Goal: Task Accomplishment & Management: Use online tool/utility

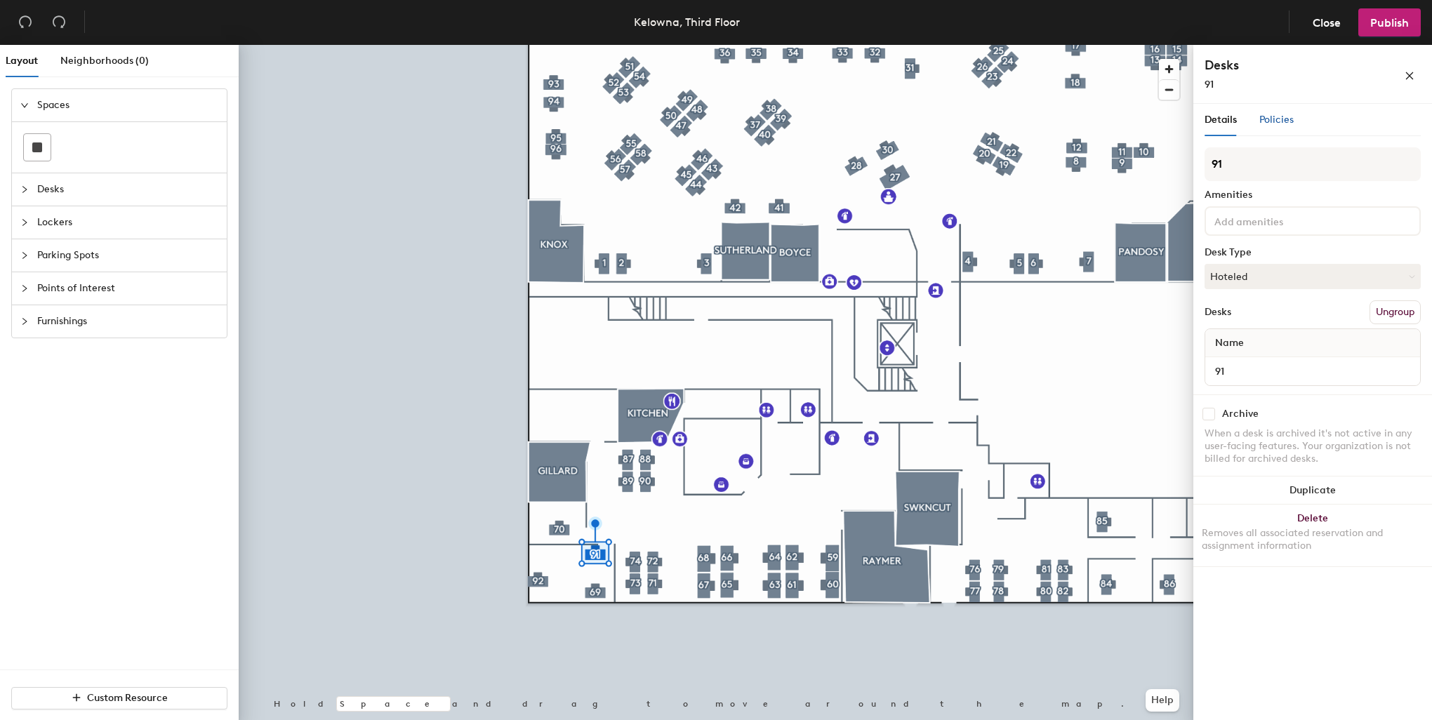
click at [1281, 120] on span "Policies" at bounding box center [1277, 120] width 34 height 12
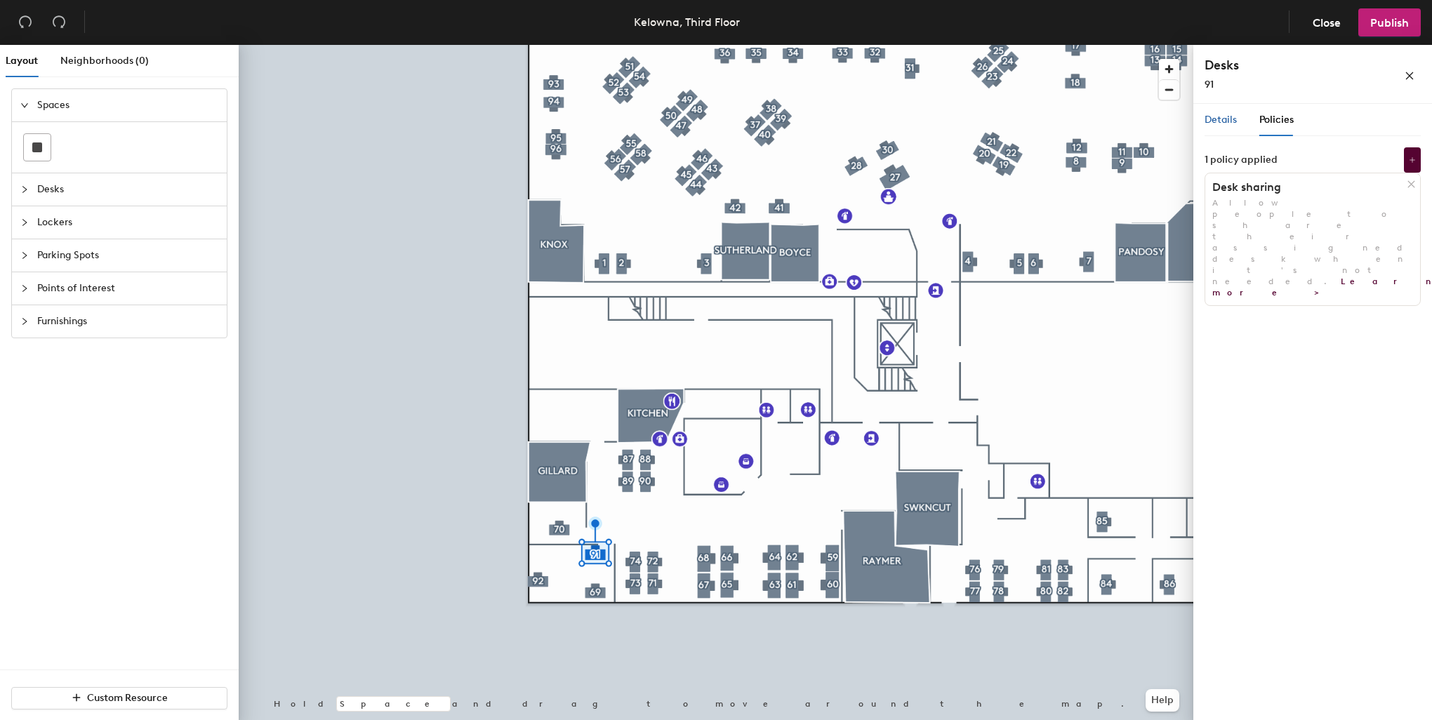
click at [1221, 116] on span "Details" at bounding box center [1221, 120] width 32 height 12
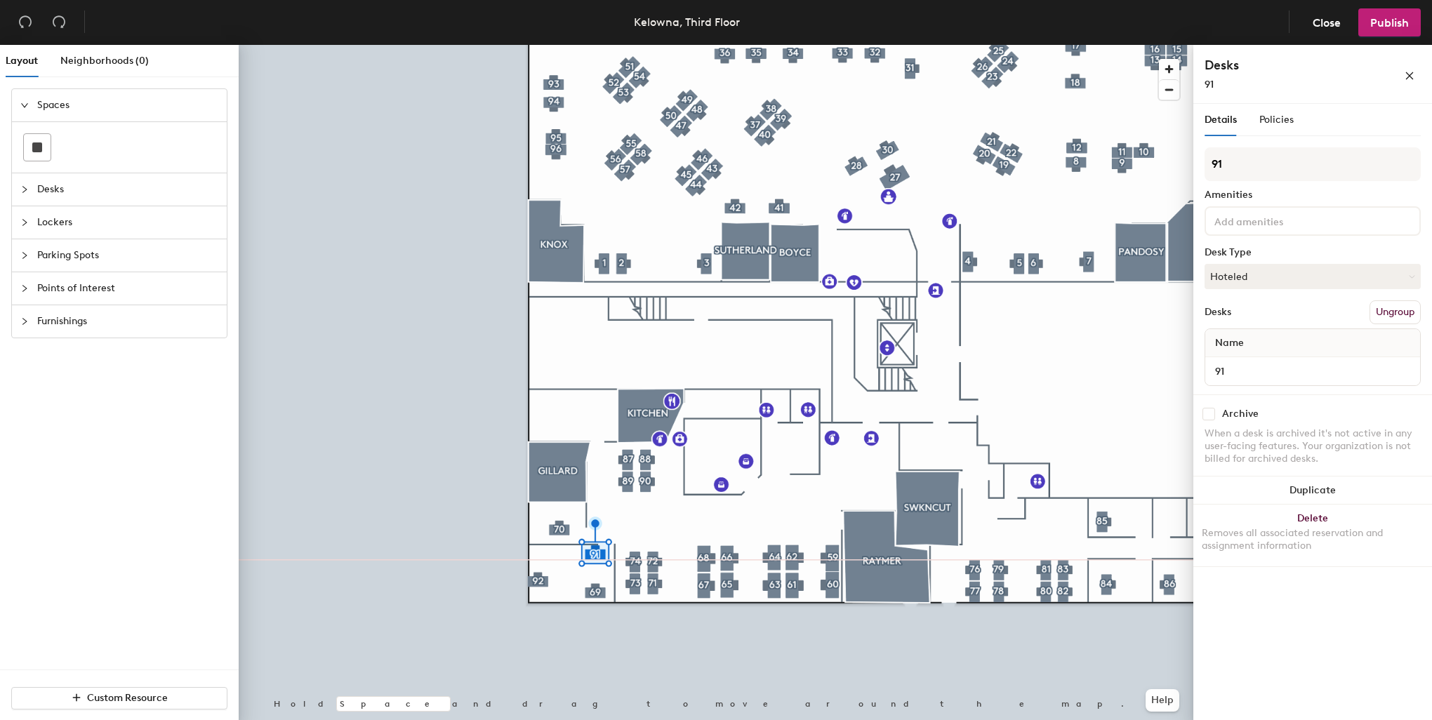
click at [1407, 307] on button "Ungroup" at bounding box center [1395, 312] width 51 height 24
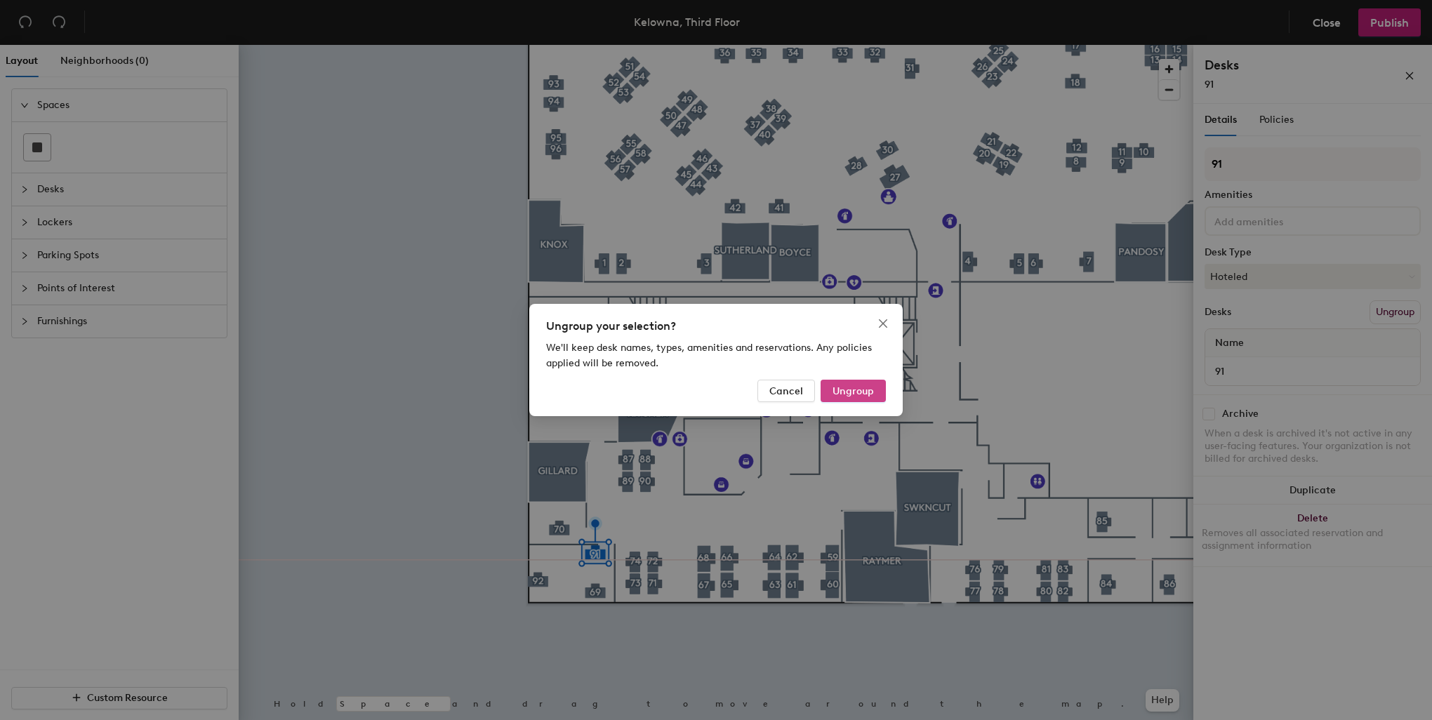
click at [863, 388] on span "Ungroup" at bounding box center [853, 391] width 41 height 12
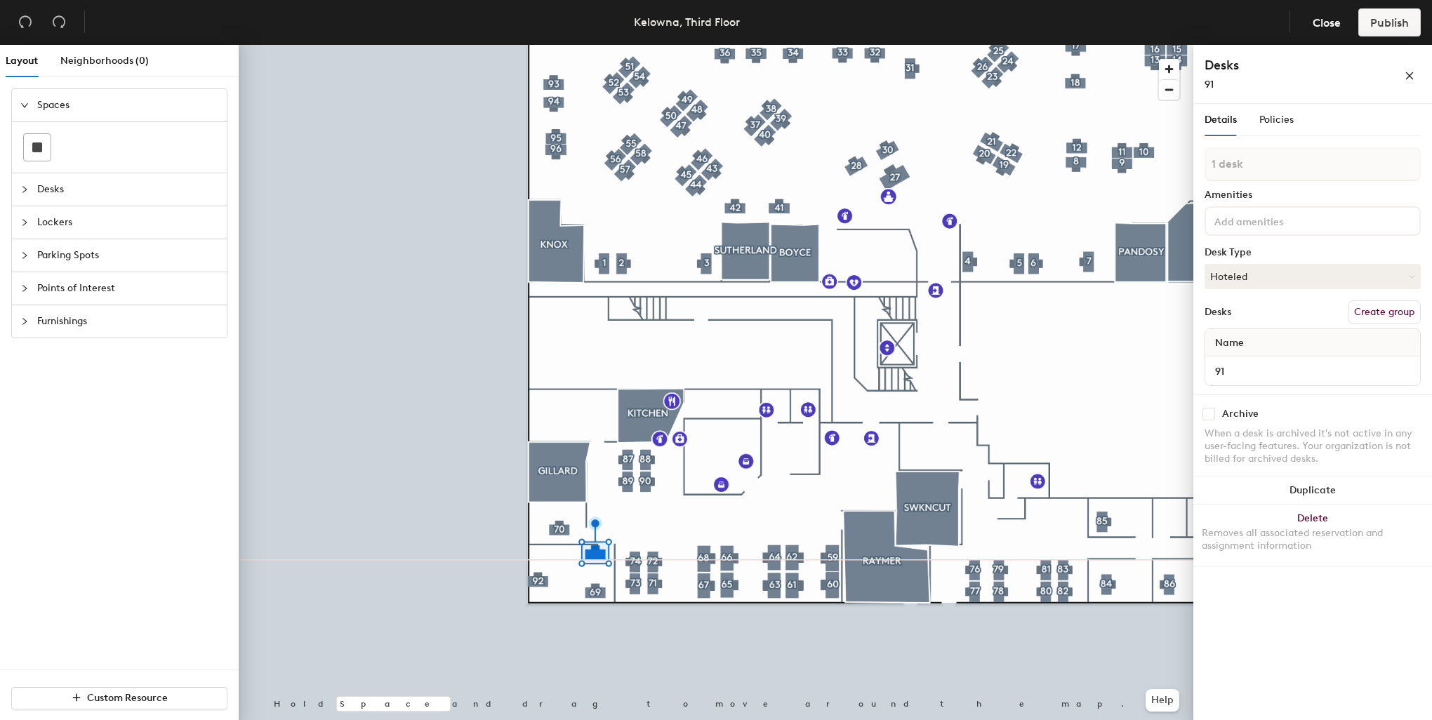
click at [1392, 313] on button "Create group" at bounding box center [1384, 312] width 73 height 24
click at [1183, 166] on div "Layout Neighborhoods (0) Spaces Desks Lockers Parking Spots Points of Interest …" at bounding box center [716, 385] width 1432 height 681
type input "91"
click at [1400, 30] on button "Publish" at bounding box center [1390, 22] width 62 height 28
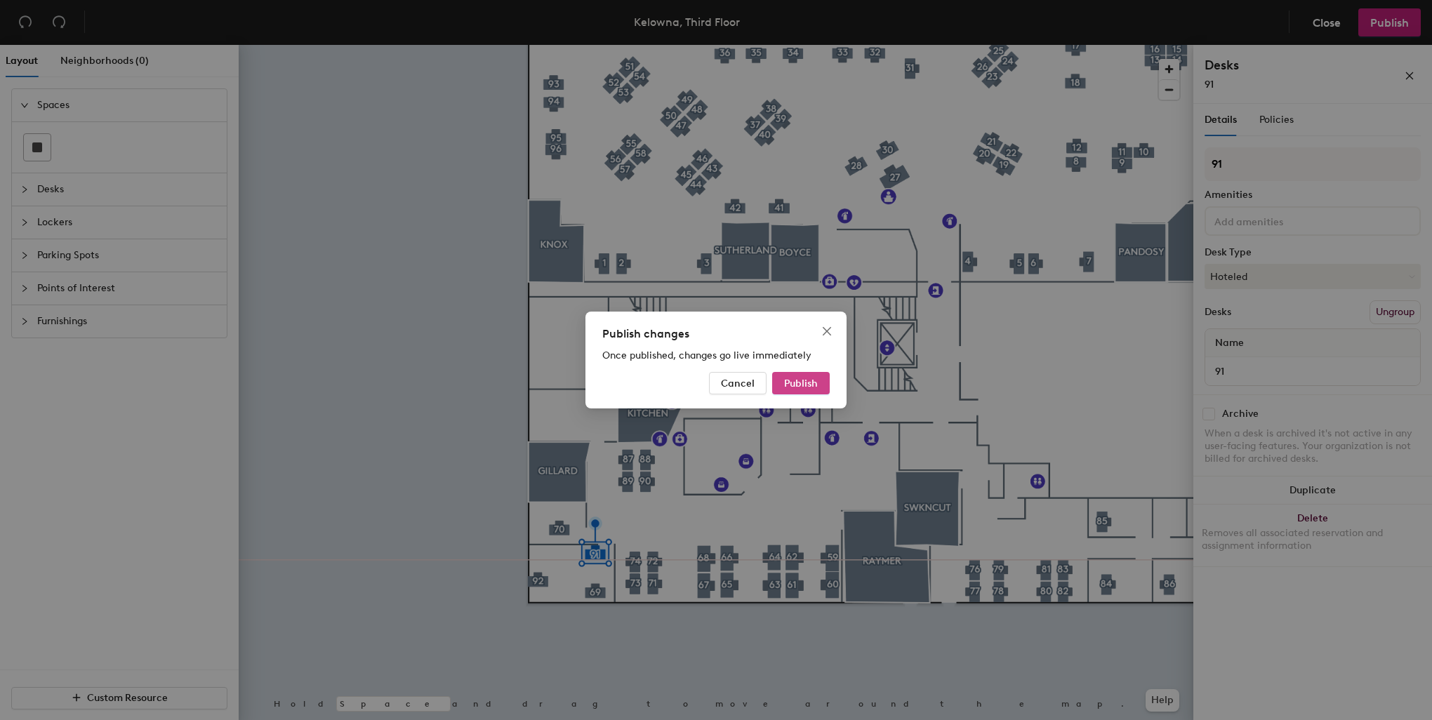
click at [814, 383] on span "Publish" at bounding box center [801, 384] width 34 height 12
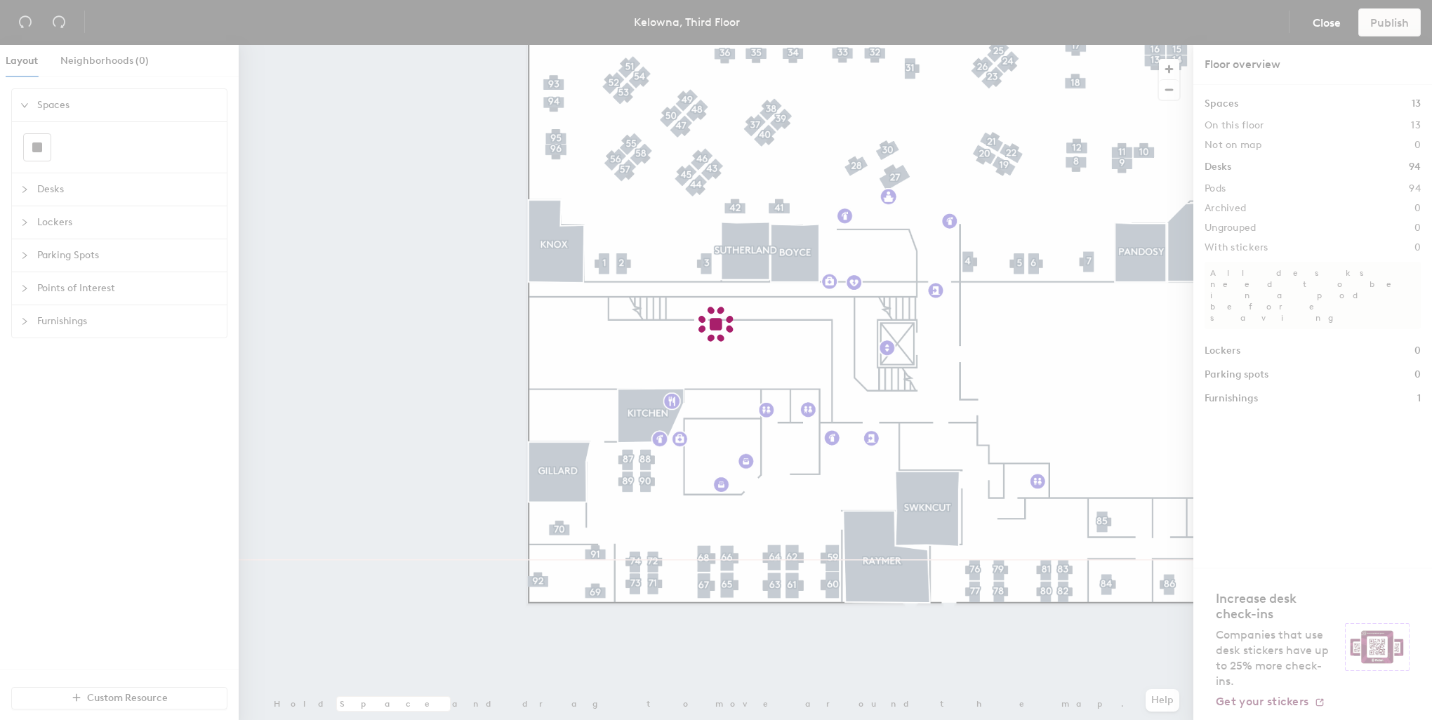
click at [868, 647] on div at bounding box center [716, 360] width 1432 height 720
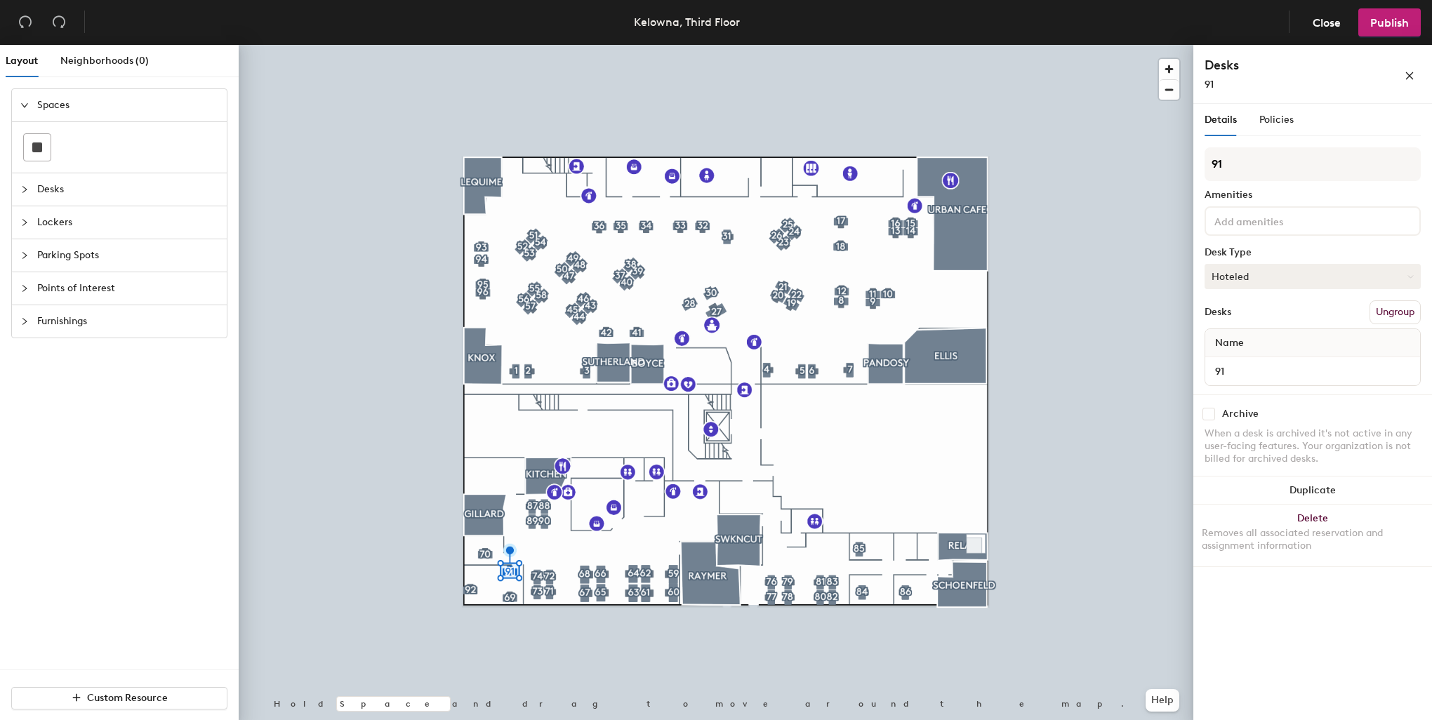
click at [1387, 277] on button "Hoteled" at bounding box center [1313, 276] width 216 height 25
click at [1253, 313] on div "Assigned" at bounding box center [1275, 320] width 140 height 21
drag, startPoint x: 1359, startPoint y: 279, endPoint x: 1367, endPoint y: 279, distance: 7.8
click at [1362, 279] on button "Assigned" at bounding box center [1313, 276] width 216 height 25
click at [1293, 366] on div "Hoteled" at bounding box center [1275, 362] width 140 height 21
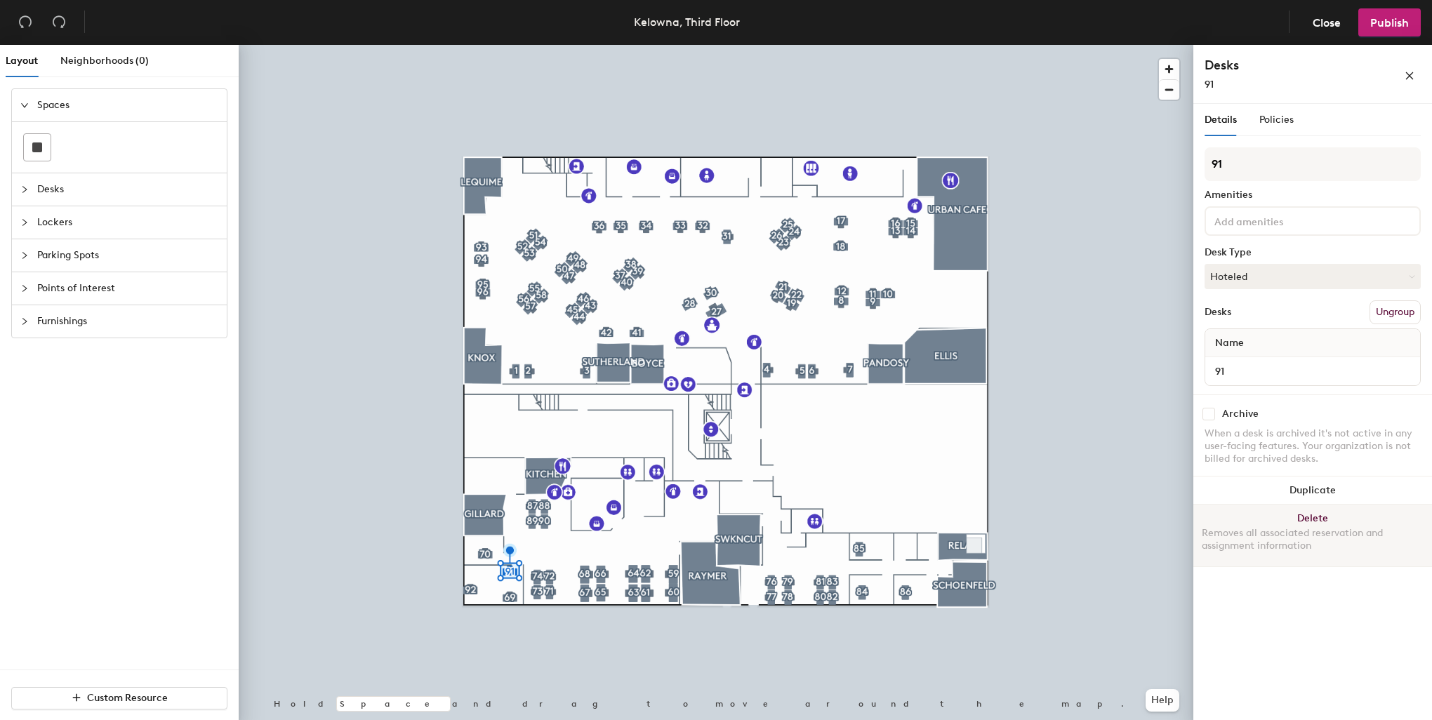
click at [1316, 518] on button "Delete Removes all associated reservation and assignment information" at bounding box center [1313, 536] width 239 height 62
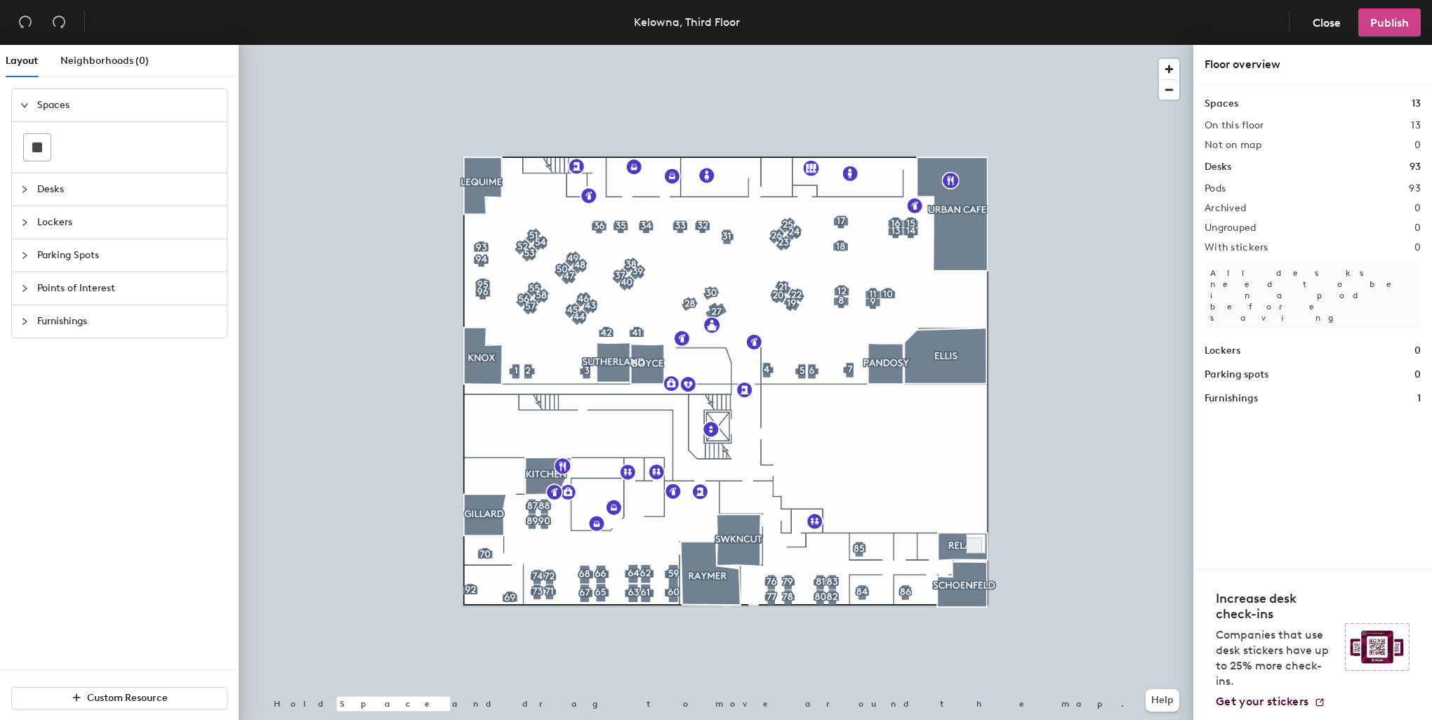
click at [1388, 23] on span "Publish" at bounding box center [1389, 22] width 39 height 13
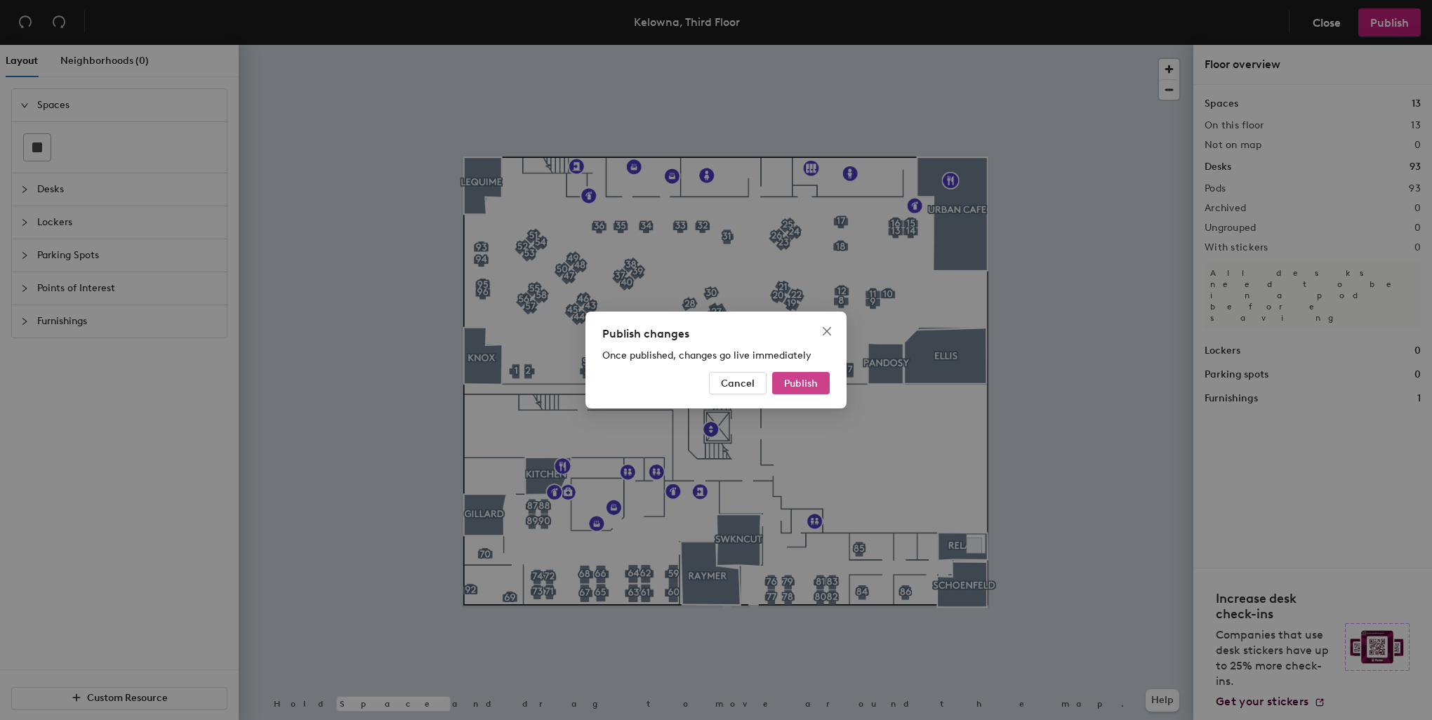
click at [815, 376] on button "Publish" at bounding box center [801, 383] width 58 height 22
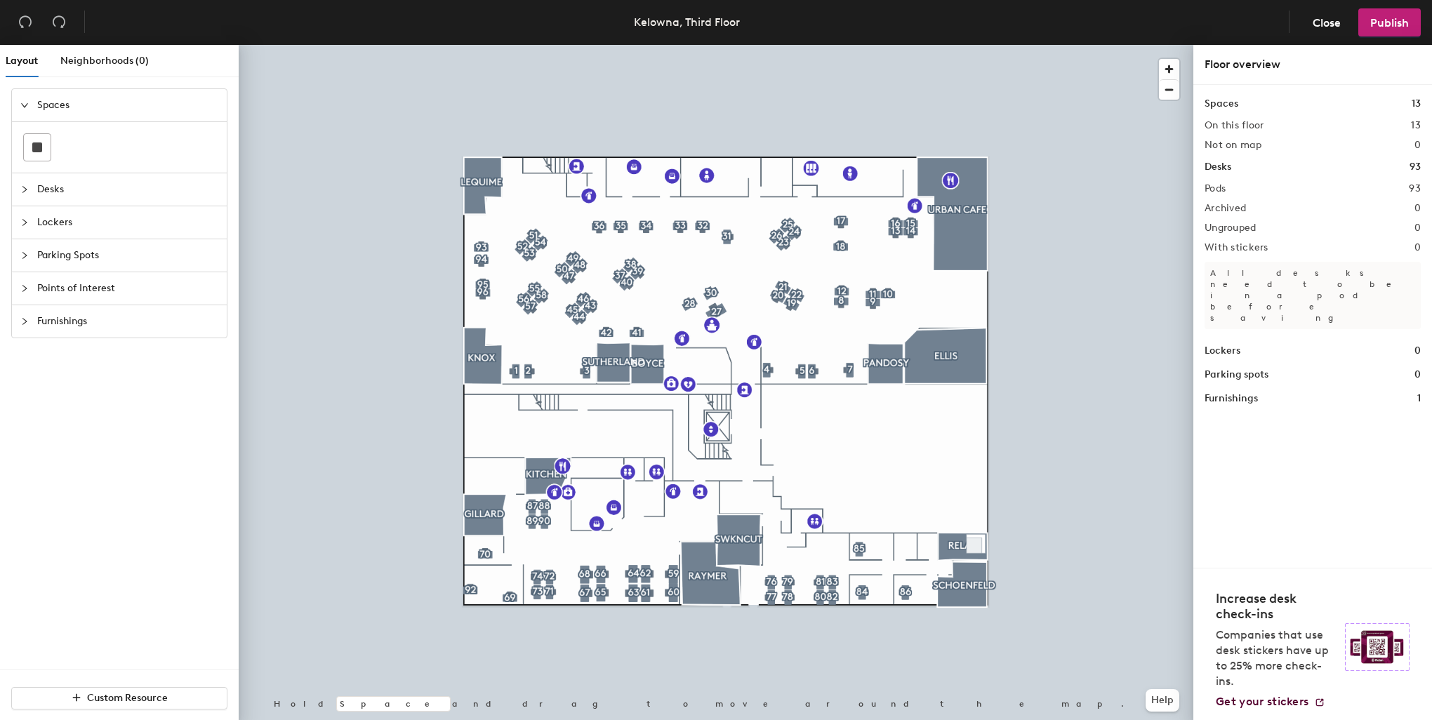
click at [56, 190] on span "Desks" at bounding box center [127, 189] width 181 height 32
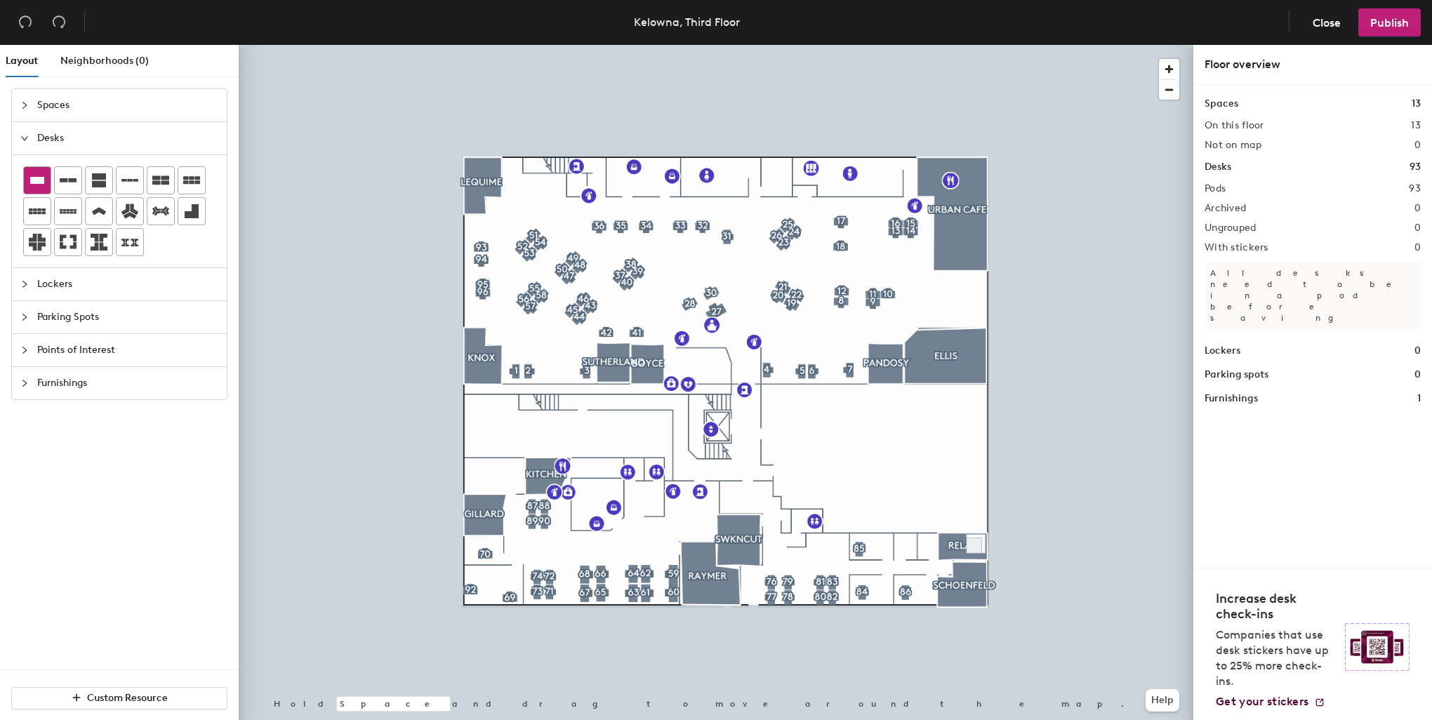
click at [45, 182] on div at bounding box center [37, 180] width 27 height 27
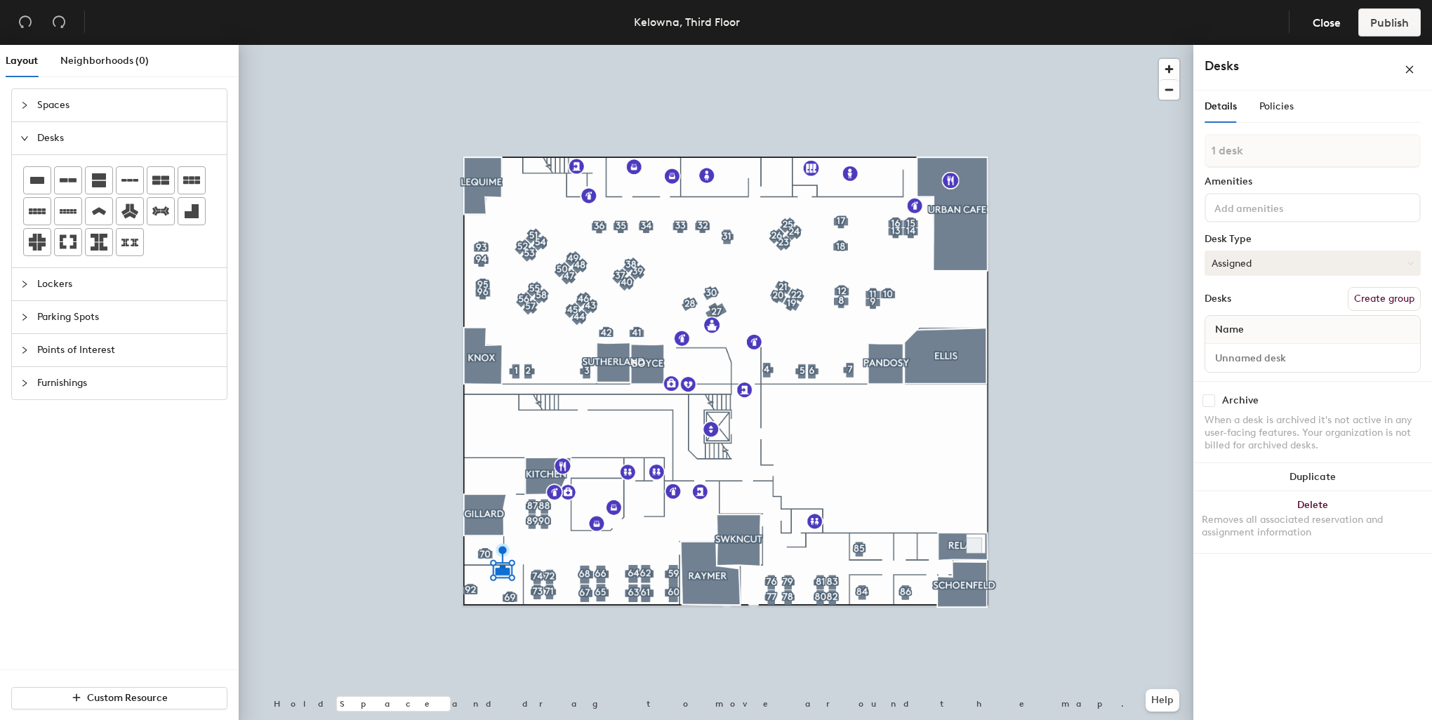
click at [1389, 264] on button "Assigned" at bounding box center [1313, 263] width 216 height 25
click at [1271, 347] on div "Hoteled" at bounding box center [1275, 348] width 140 height 21
click at [1283, 361] on input at bounding box center [1312, 358] width 209 height 20
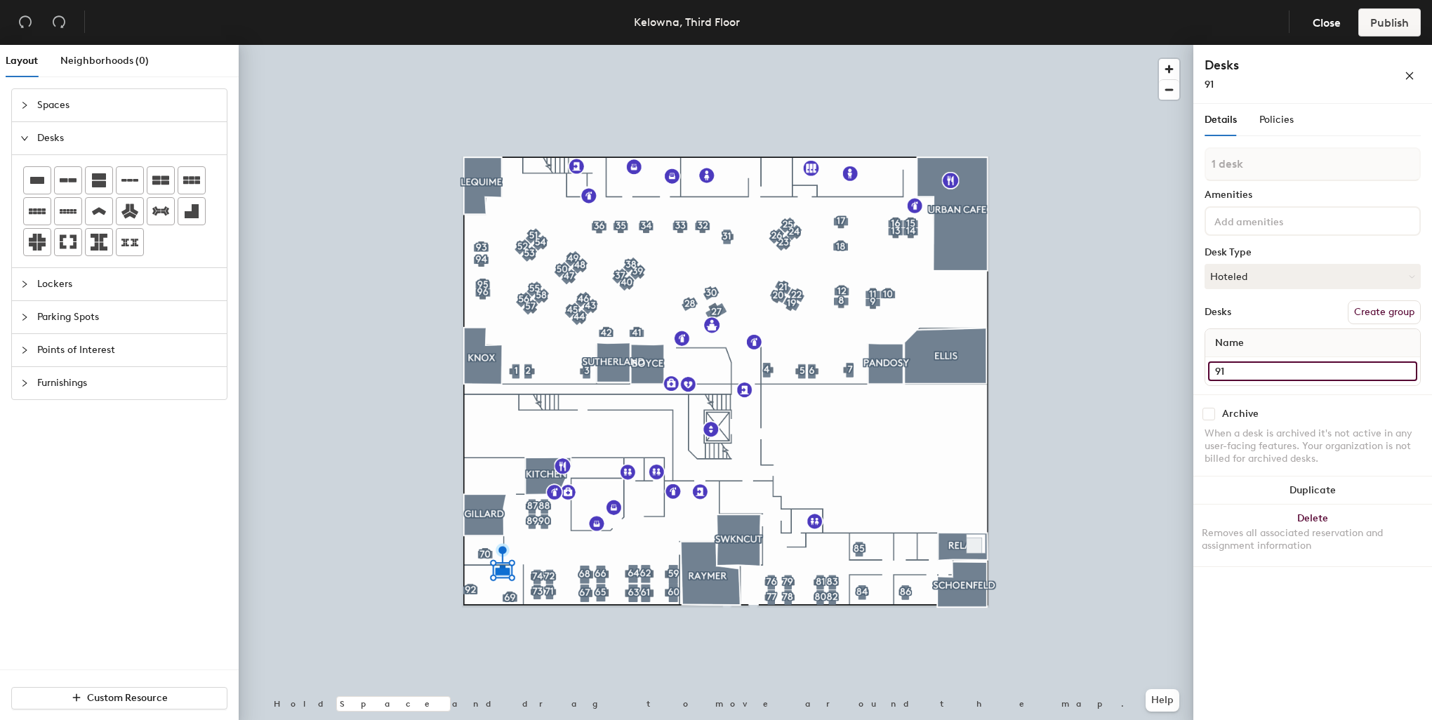
type input "91"
click at [1386, 313] on button "Create group" at bounding box center [1384, 312] width 73 height 24
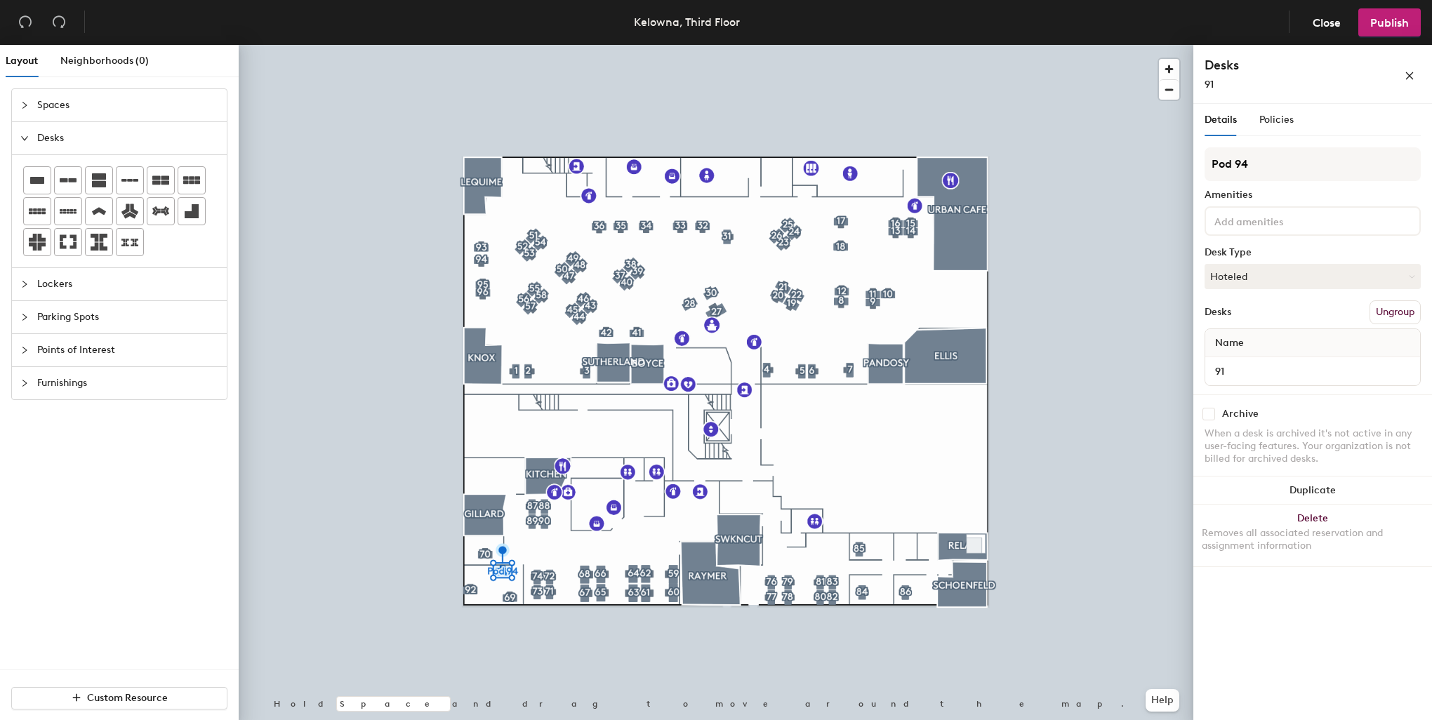
click at [1182, 155] on div "Layout Neighborhoods (0) Spaces Desks Lockers Parking Spots Points of Interest …" at bounding box center [716, 385] width 1432 height 681
type input "91"
click at [1395, 24] on span "Publish" at bounding box center [1389, 22] width 39 height 13
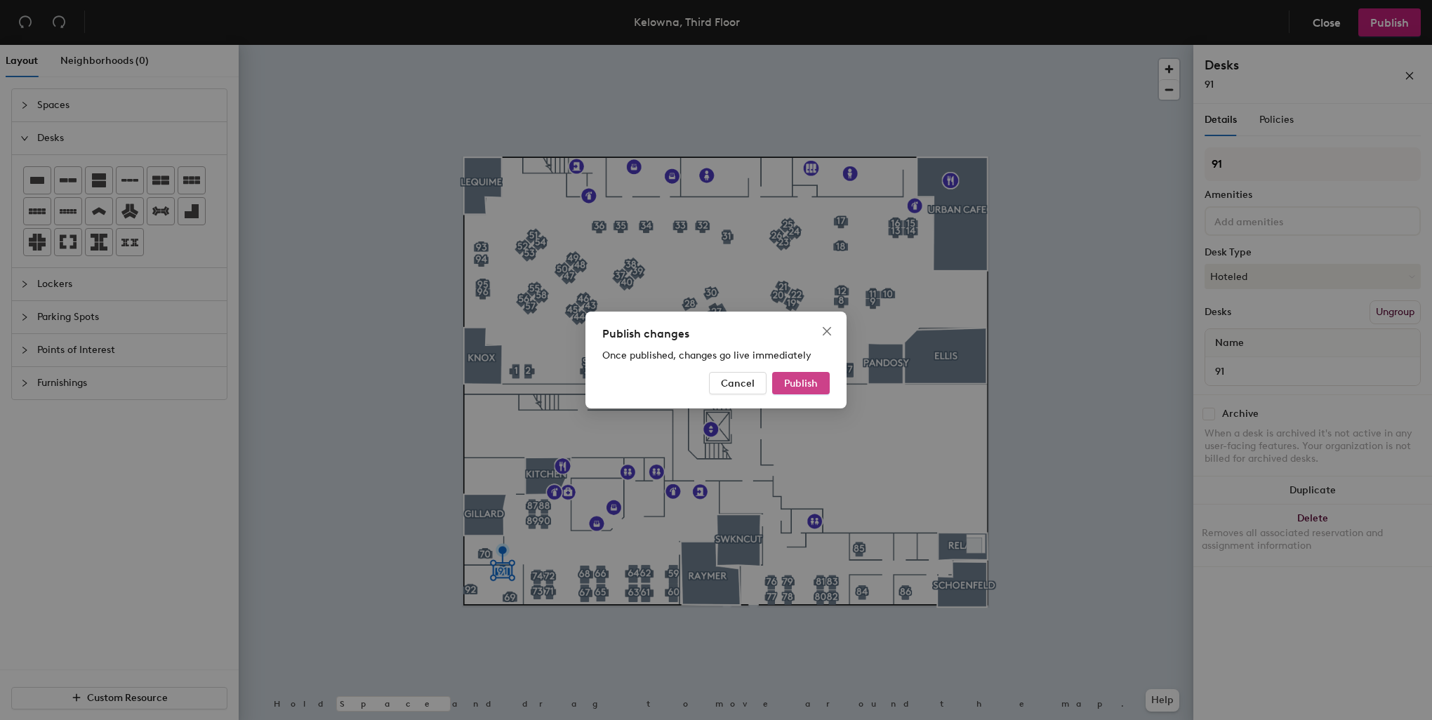
click at [801, 380] on span "Publish" at bounding box center [801, 384] width 34 height 12
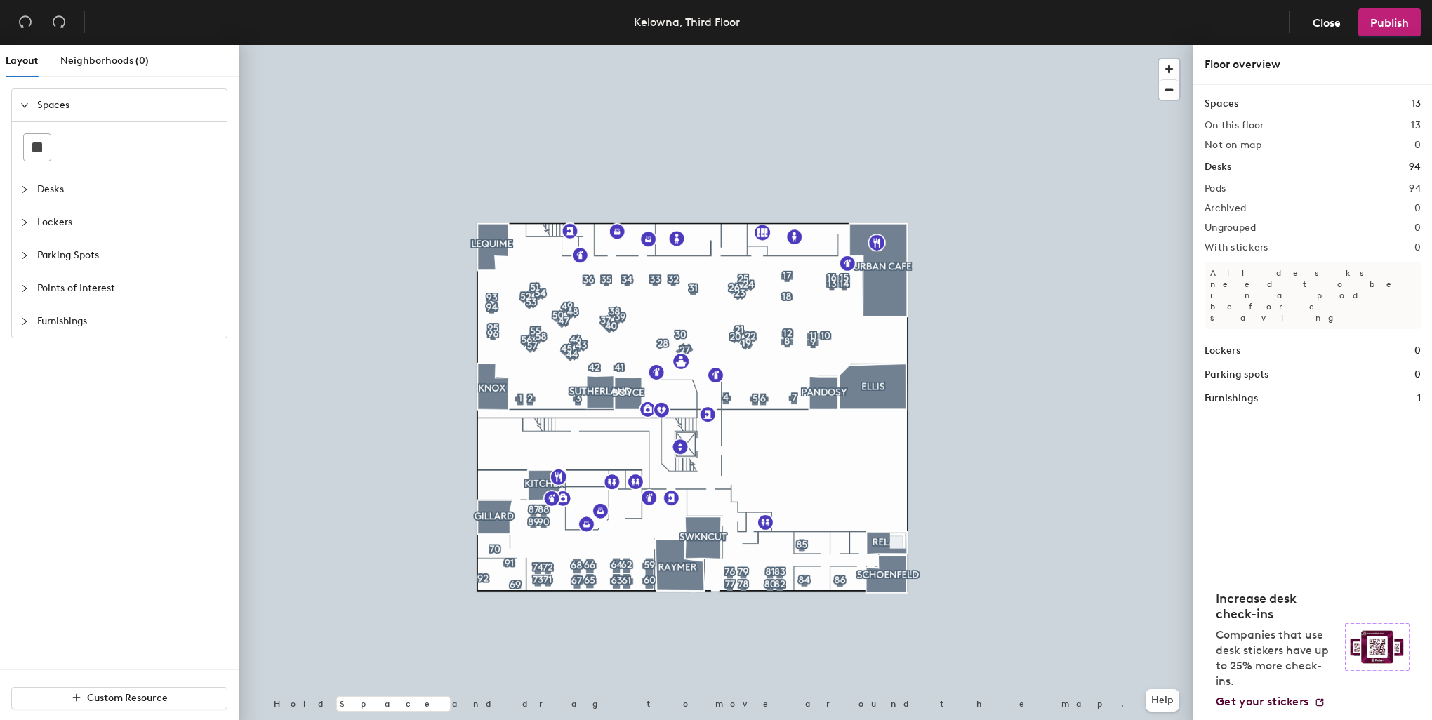
click at [505, 45] on div at bounding box center [716, 45] width 955 height 0
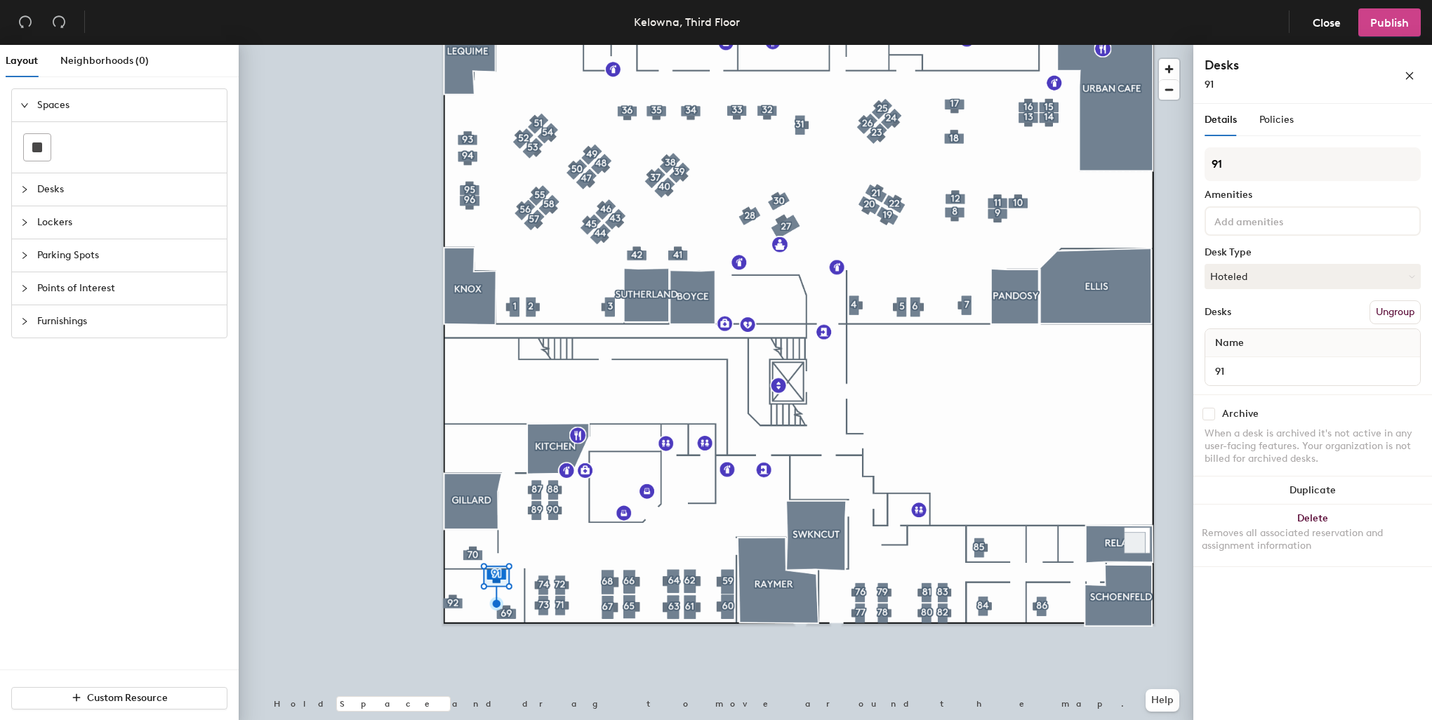
click at [1392, 22] on span "Publish" at bounding box center [1389, 22] width 39 height 13
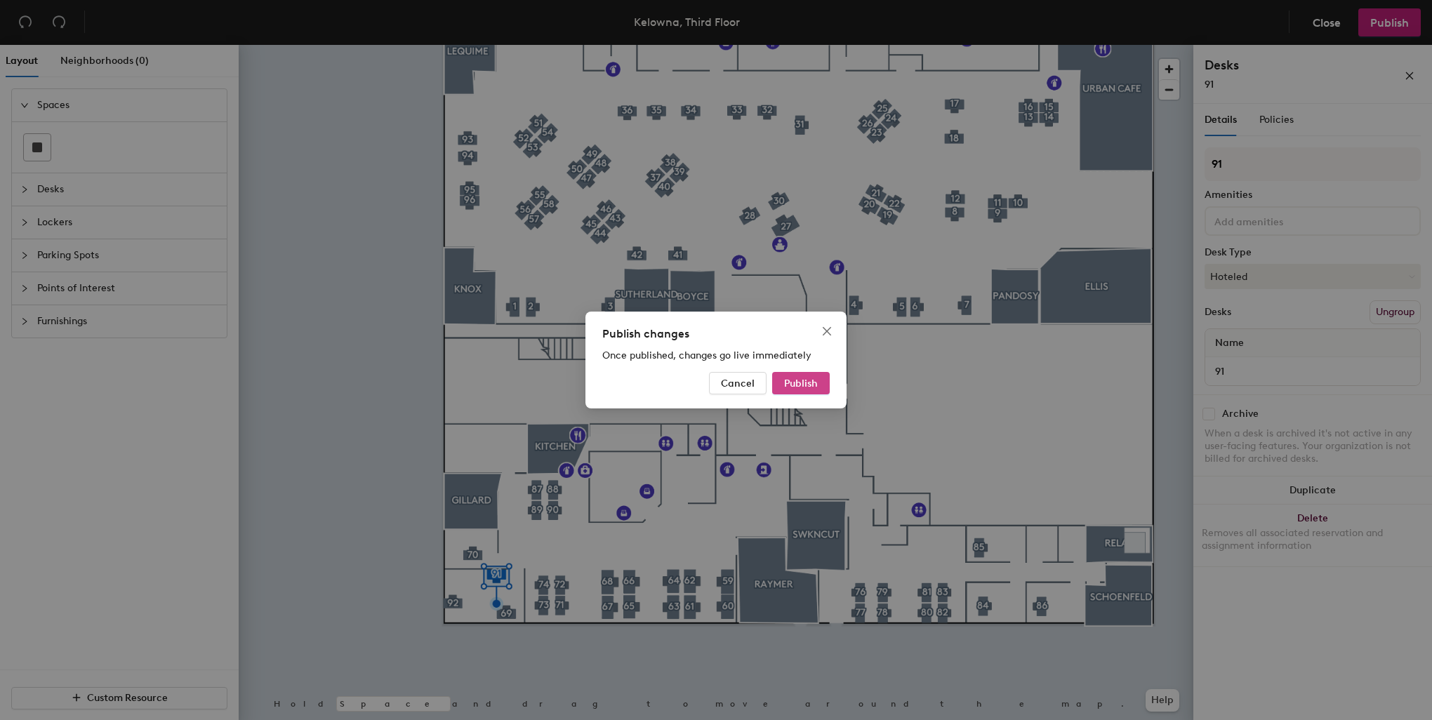
click at [795, 378] on span "Publish" at bounding box center [801, 384] width 34 height 12
